Goal: Task Accomplishment & Management: Use online tool/utility

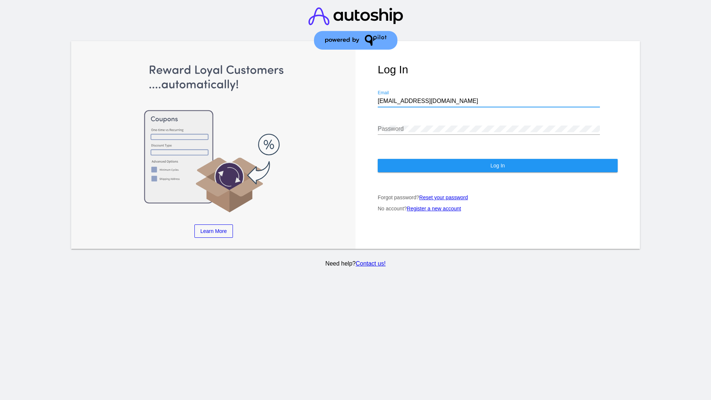
type input "[EMAIL_ADDRESS][DOMAIN_NAME]"
click at [497, 166] on span "Log In" at bounding box center [497, 166] width 14 height 6
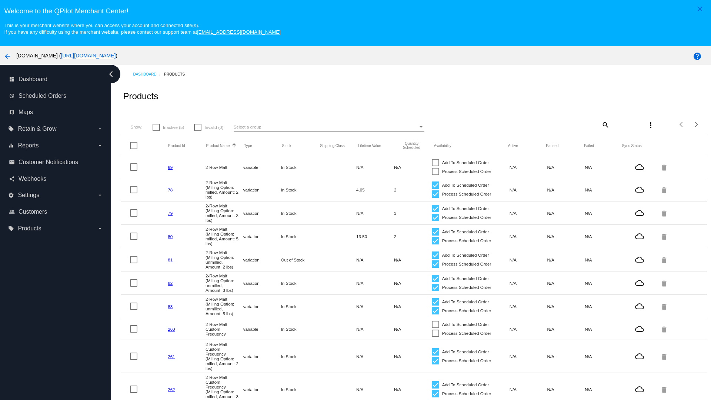
click at [168, 127] on span "Inactive (5)" at bounding box center [173, 127] width 21 height 9
click at [156, 131] on input "Inactive (5)" at bounding box center [156, 131] width 0 height 0
checkbox input "true"
click at [605, 124] on mat-icon "search" at bounding box center [605, 124] width 9 height 11
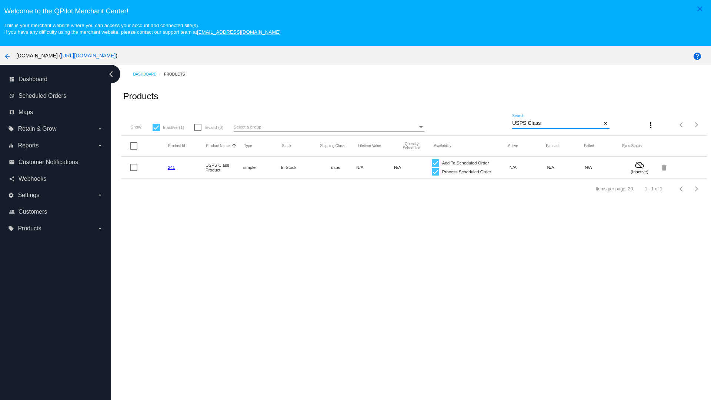
type input "Variable Enable"
